Goal: Information Seeking & Learning: Learn about a topic

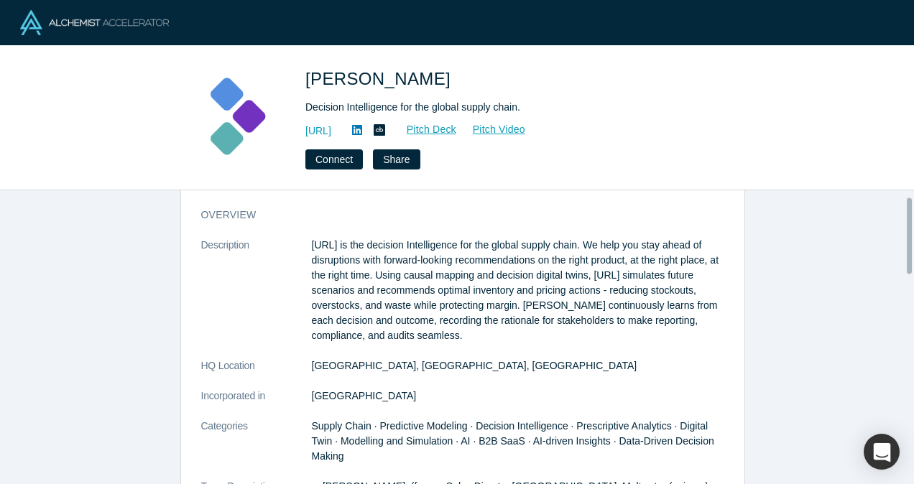
scroll to position [23, 0]
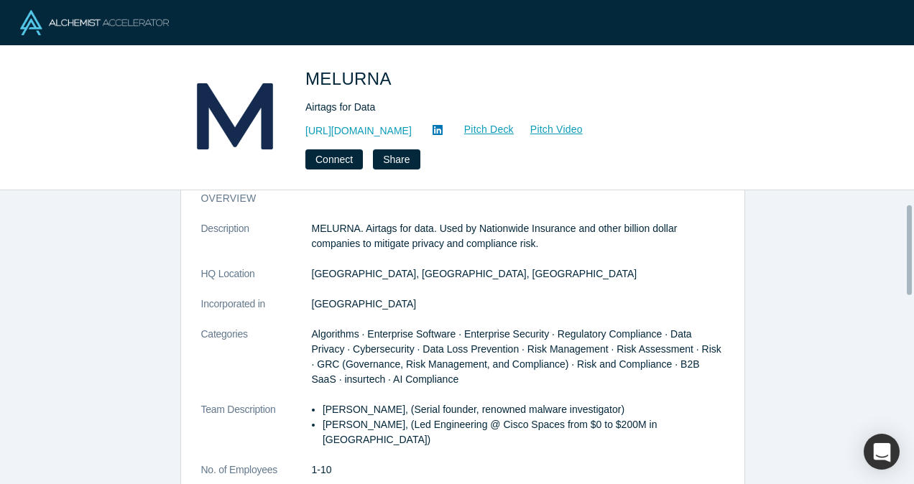
scroll to position [45, 0]
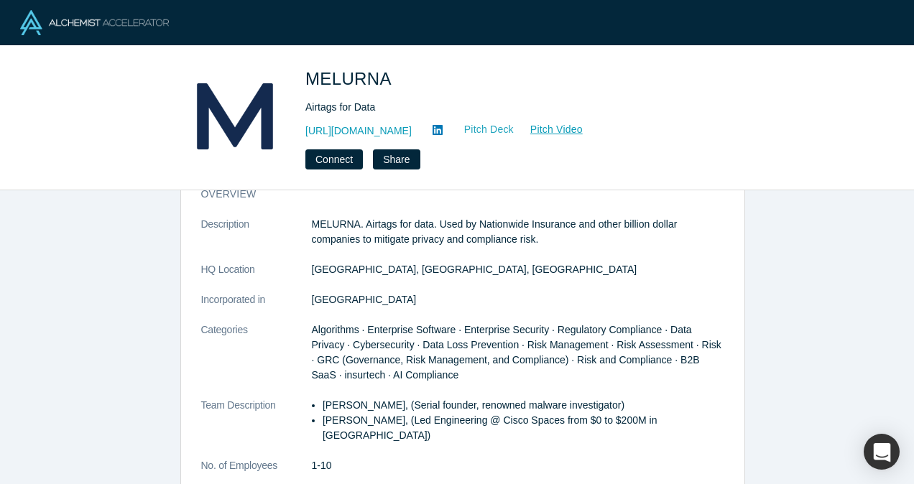
click at [509, 130] on link "Pitch Deck" at bounding box center [481, 129] width 66 height 17
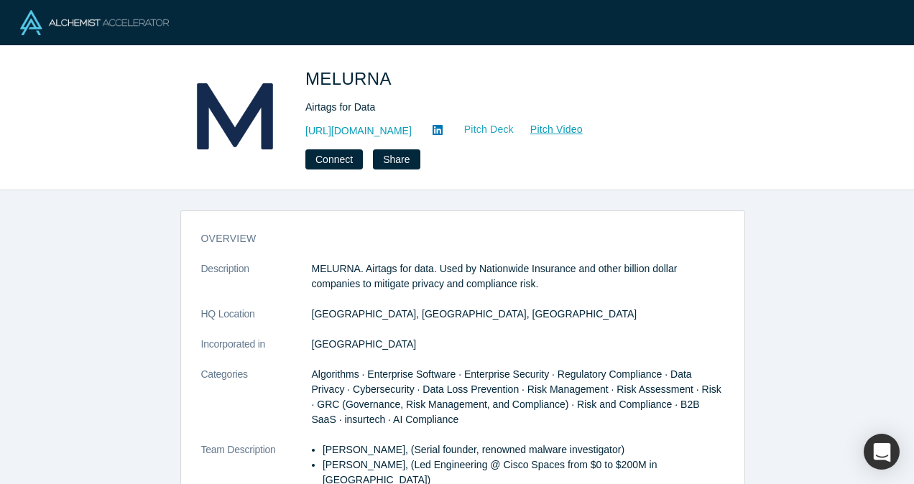
click at [498, 126] on link "Pitch Deck" at bounding box center [481, 129] width 66 height 17
click at [408, 128] on link "https://www.melurna.com" at bounding box center [358, 131] width 106 height 15
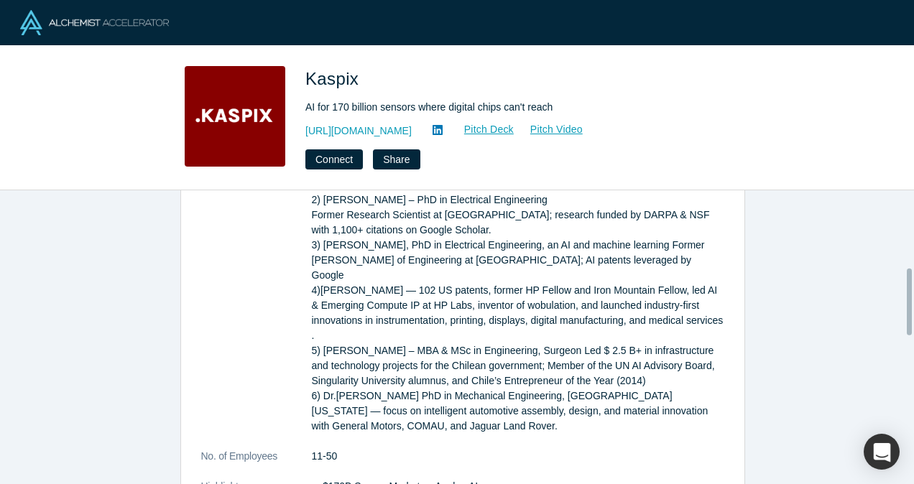
scroll to position [342, 0]
click at [505, 361] on p "1)Andy Pflaum —MBA Stanford Universitry, former ecosystem VP at Slack. Co-found…" at bounding box center [518, 289] width 412 height 287
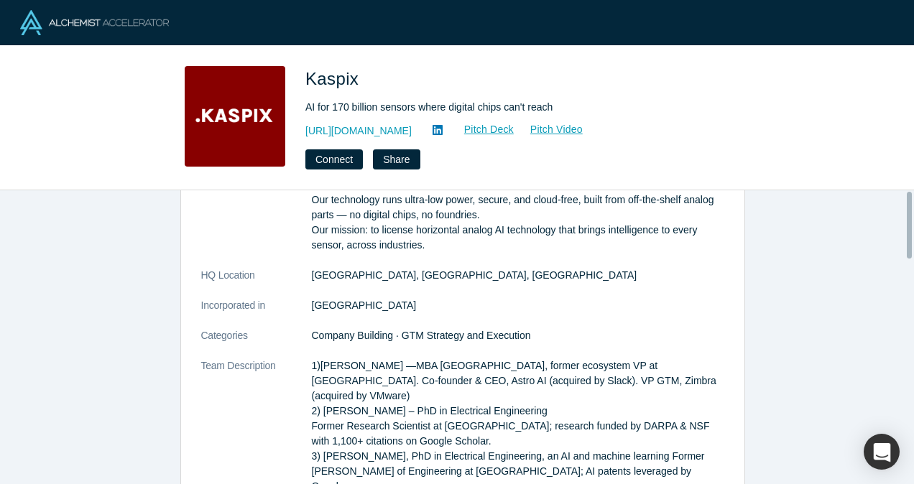
scroll to position [0, 0]
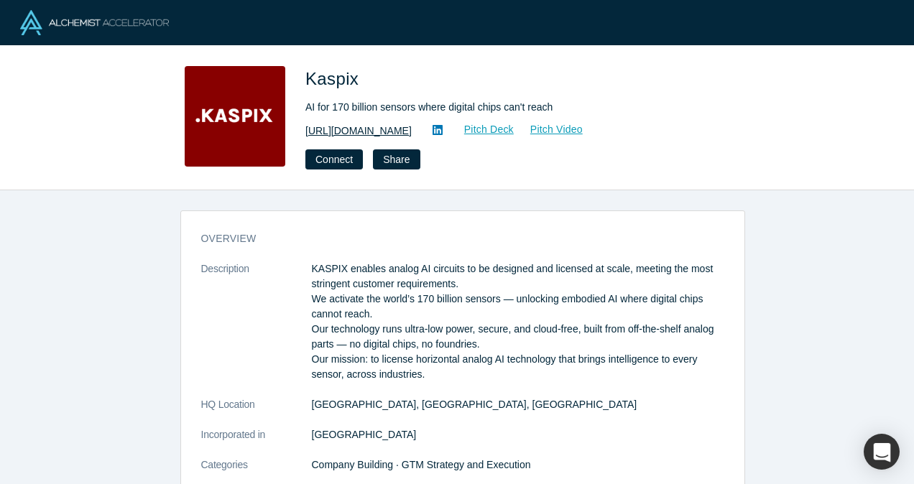
click at [341, 128] on link "http://kaspix.io" at bounding box center [358, 131] width 106 height 15
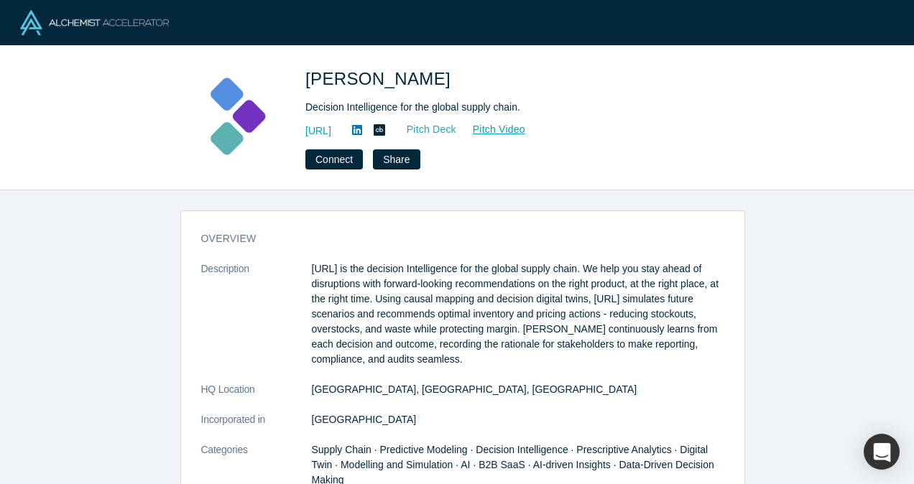
click at [457, 132] on link "Pitch Deck" at bounding box center [424, 129] width 66 height 17
click at [331, 132] on link "[URL]" at bounding box center [318, 131] width 26 height 15
